Goal: Ask a question

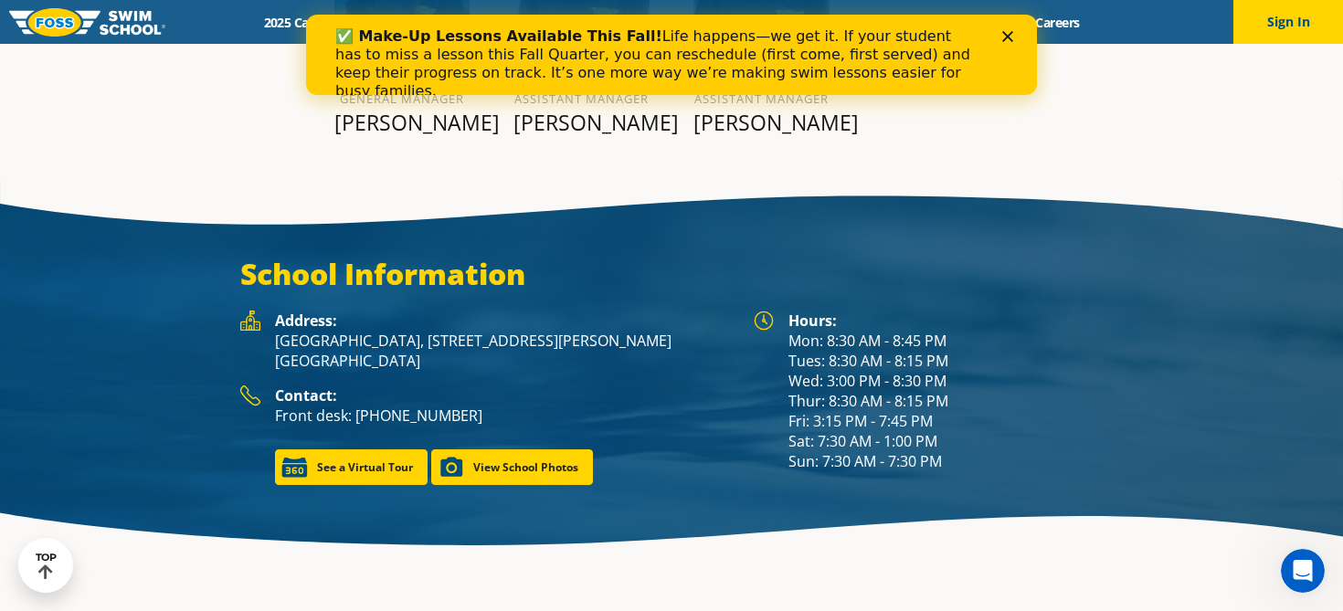
scroll to position [2370, 0]
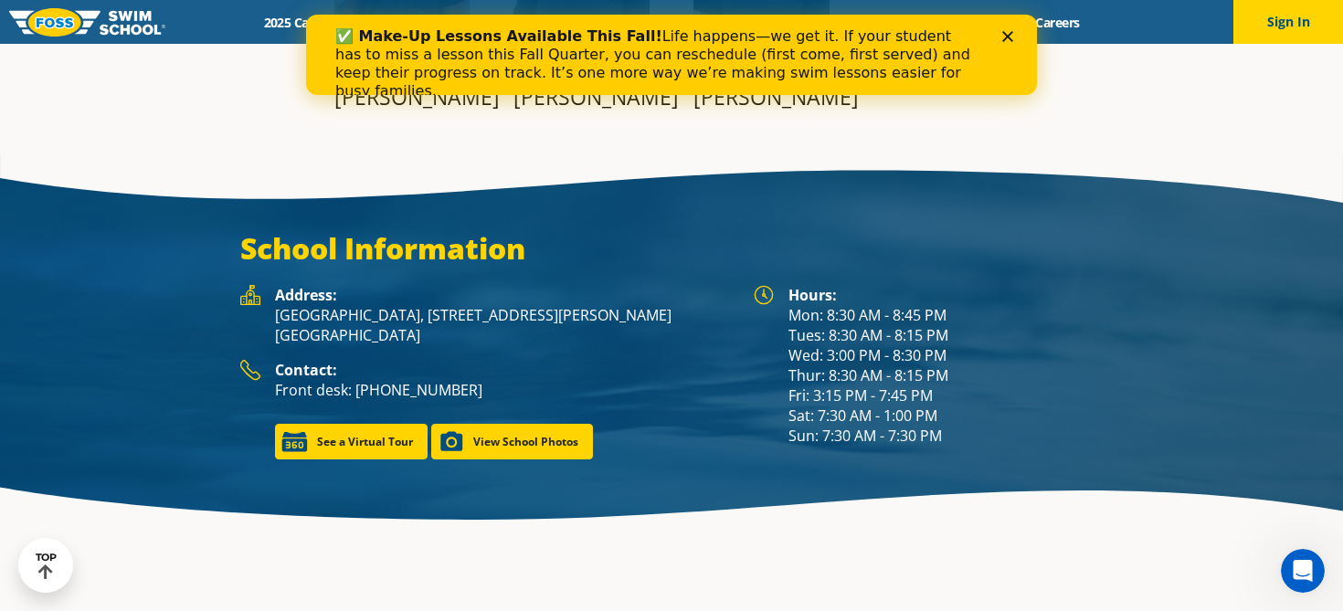
click at [1008, 45] on div "✅ Make-Up Lessons Available This Fall! Life happens—we get it. If your student …" at bounding box center [671, 64] width 731 height 84
click at [1008, 32] on icon "Close" at bounding box center [1007, 36] width 11 height 11
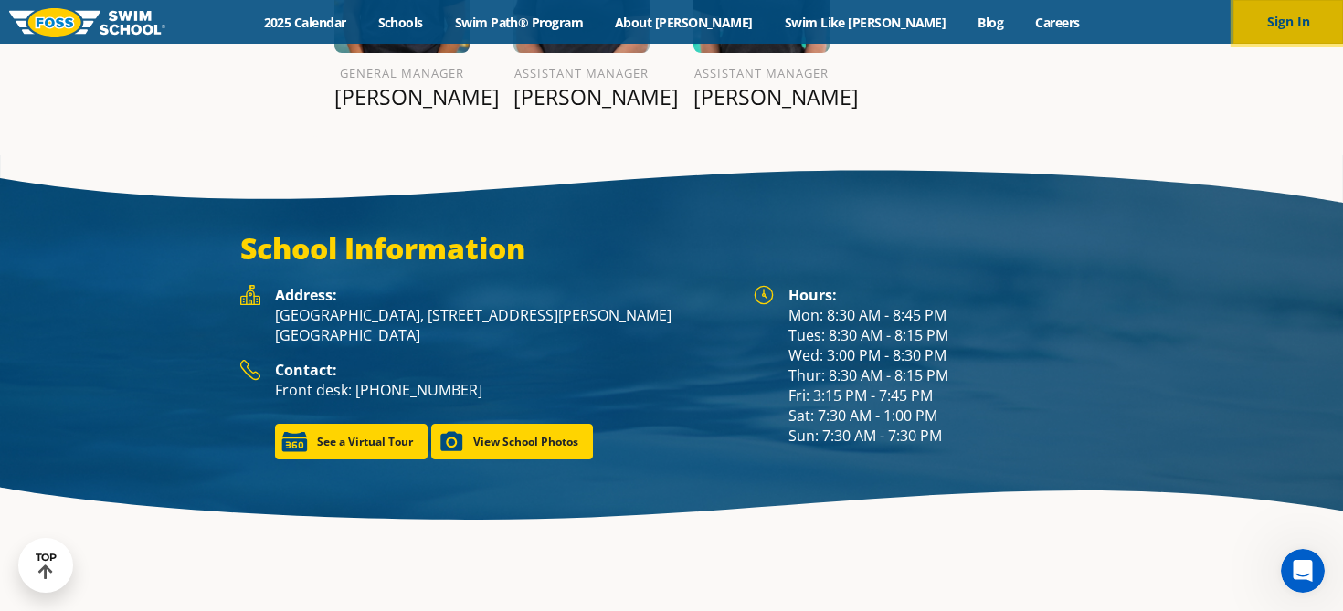
click at [1293, 22] on button "Sign In" at bounding box center [1288, 22] width 110 height 44
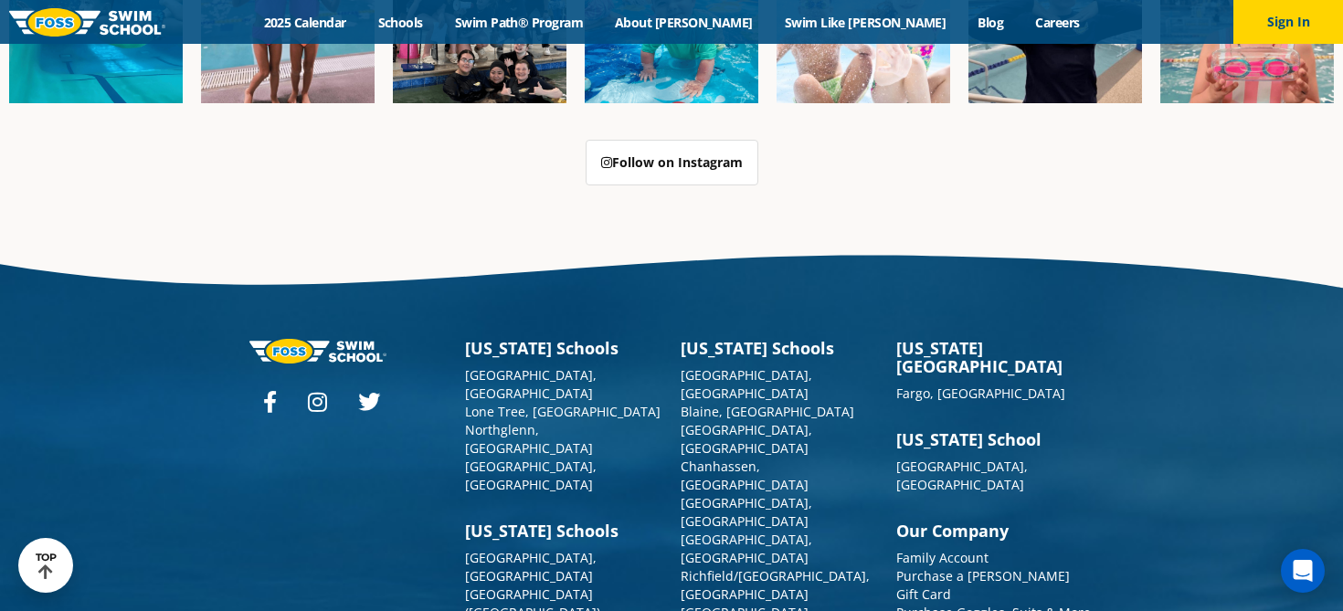
scroll to position [4634, 0]
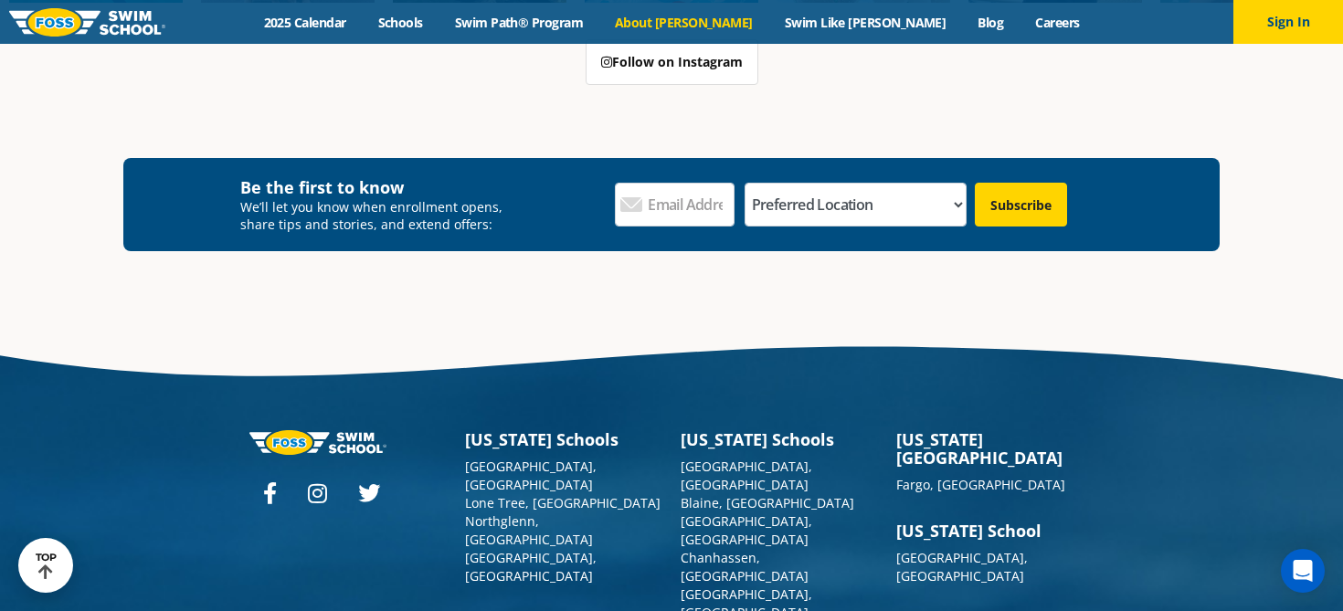
scroll to position [6441, 0]
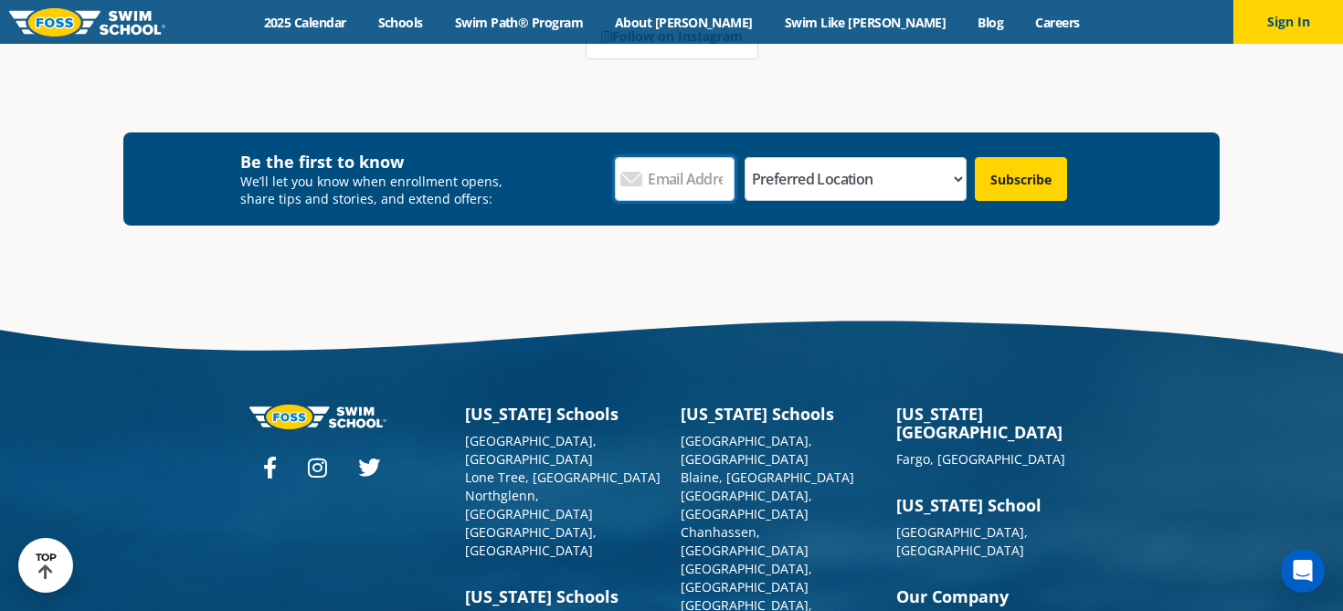
click at [734, 157] on input "Email Address *" at bounding box center [675, 179] width 120 height 44
click at [767, 151] on div "Email Address * Preferred Location * Preferred Location [GEOGRAPHIC_DATA], [GEO…" at bounding box center [854, 179] width 513 height 57
click at [857, 157] on select "Preferred Location [GEOGRAPHIC_DATA], [GEOGRAPHIC_DATA] [GEOGRAPHIC_DATA], [GEO…" at bounding box center [855, 179] width 223 height 44
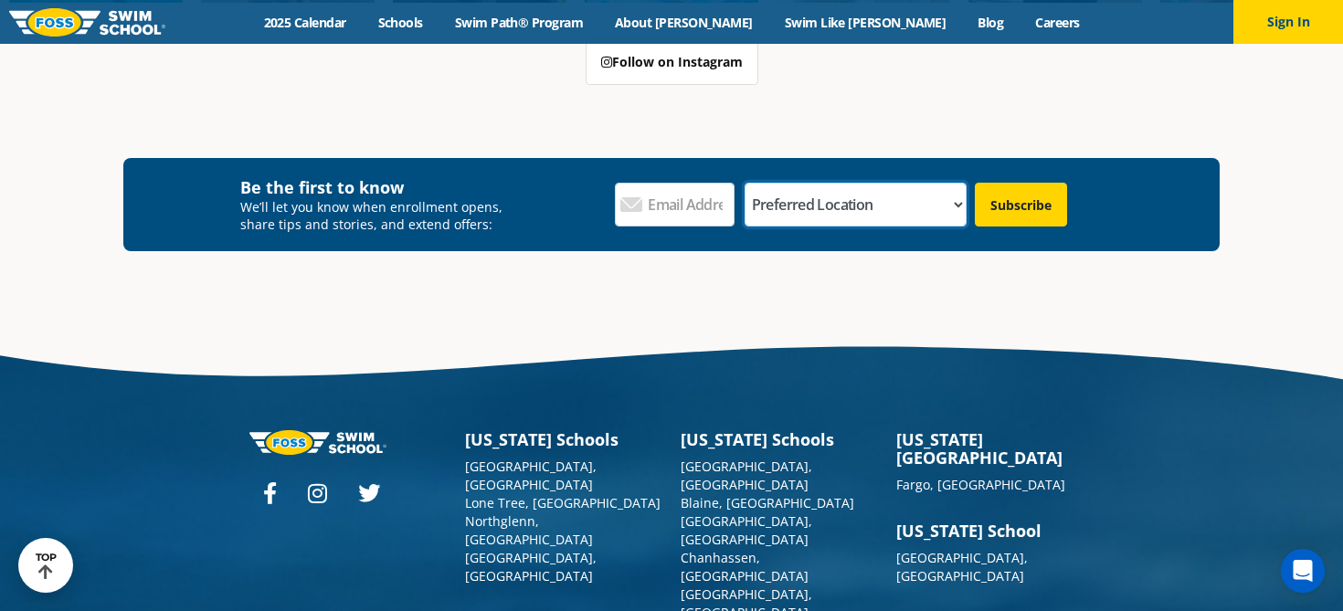
select select "[GEOGRAPHIC_DATA], [GEOGRAPHIC_DATA]"
click at [814, 183] on select "Preferred Location [GEOGRAPHIC_DATA], [GEOGRAPHIC_DATA] [GEOGRAPHIC_DATA], [GEO…" at bounding box center [855, 205] width 223 height 44
